Goal: Browse casually: Explore the website without a specific task or goal

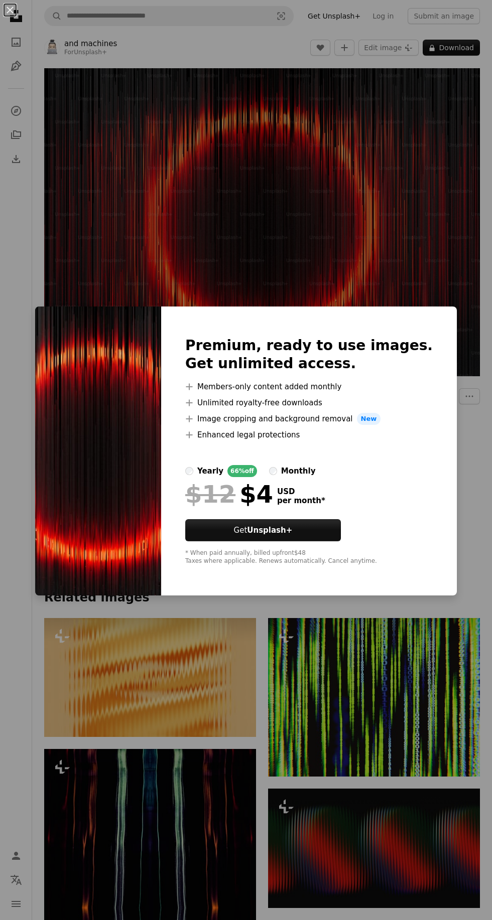
click at [405, 193] on div "An X shape Premium, ready to use images. Get unlimited access. A plus sign Memb…" at bounding box center [246, 460] width 492 height 920
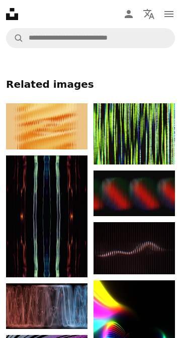
scroll to position [425, 0]
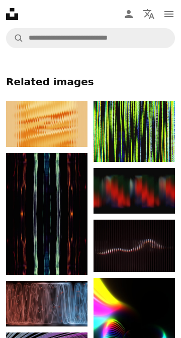
click at [137, 365] on img at bounding box center [133, 340] width 81 height 125
click at [69, 298] on img at bounding box center [46, 304] width 81 height 46
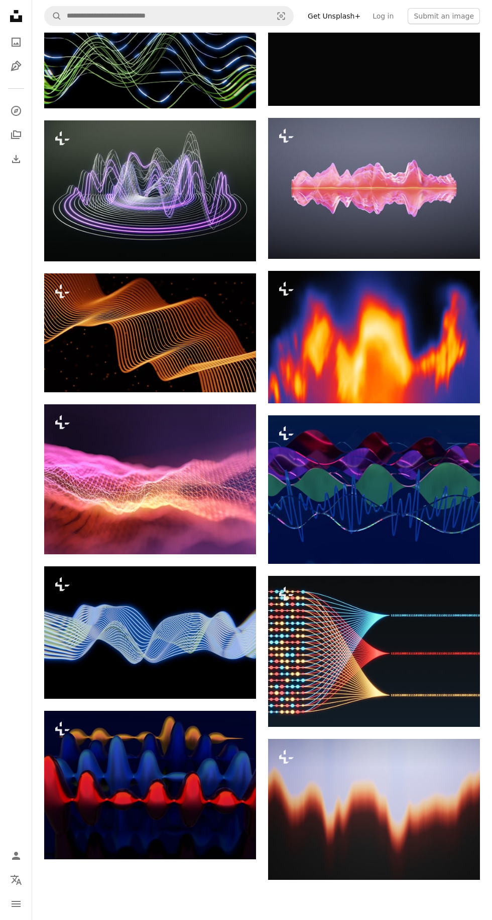
scroll to position [657, 0]
